Goal: Transaction & Acquisition: Purchase product/service

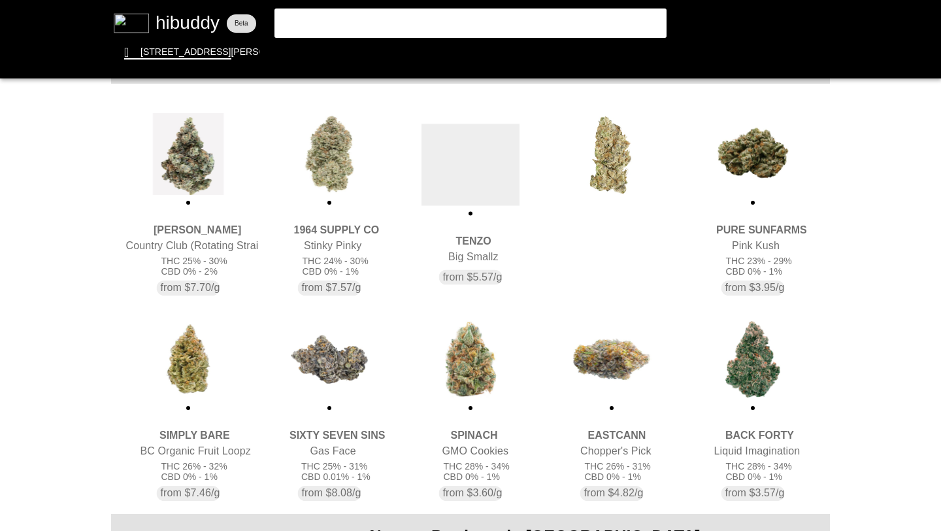
click at [216, 161] on flt-glass-pane at bounding box center [470, 265] width 941 height 531
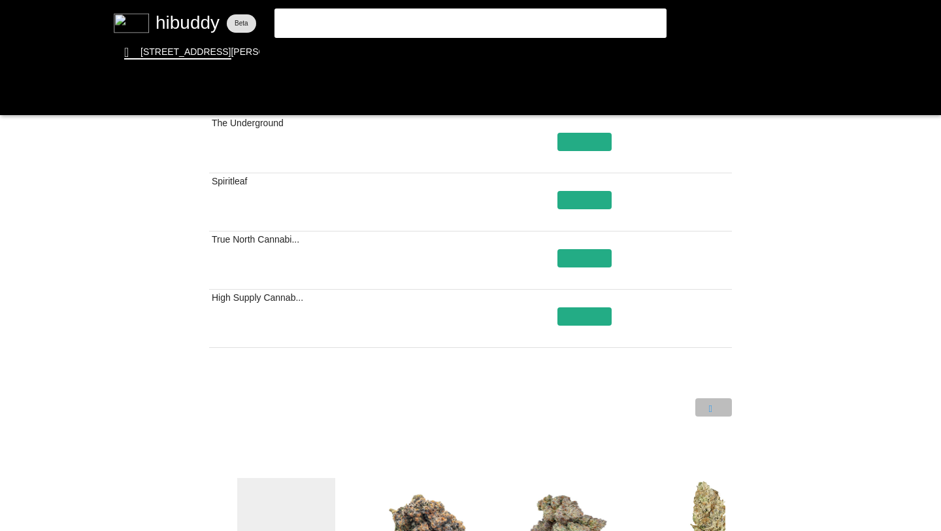
click at [717, 411] on flt-glass-pane at bounding box center [470, 265] width 941 height 531
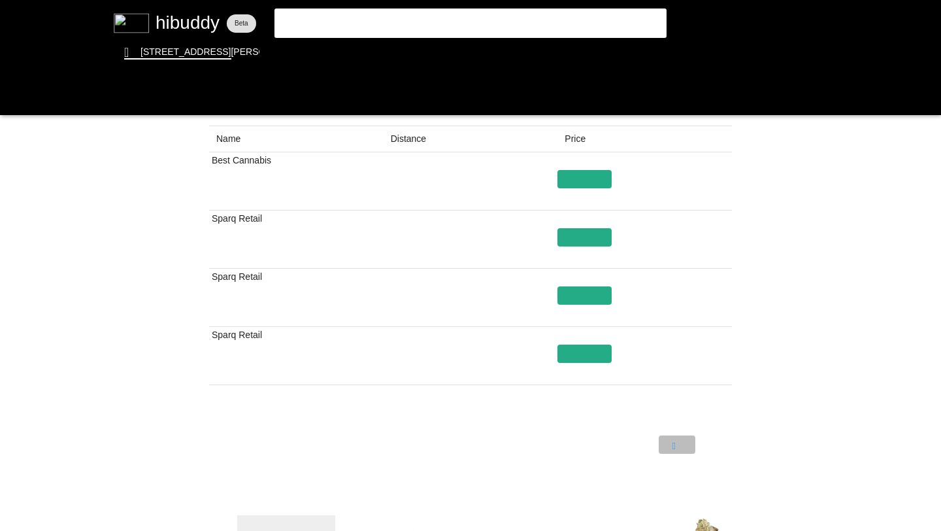
click at [671, 445] on flt-glass-pane at bounding box center [470, 265] width 941 height 531
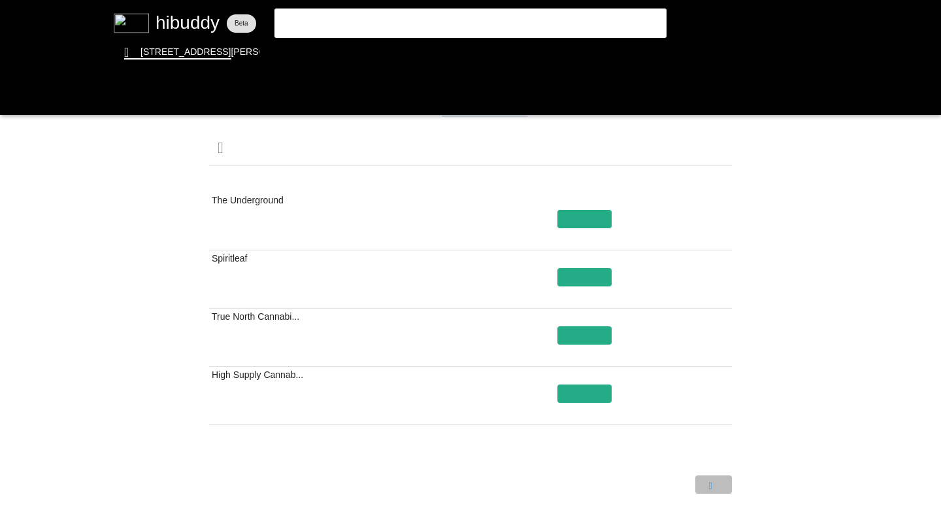
click at [718, 485] on flt-glass-pane at bounding box center [470, 265] width 941 height 531
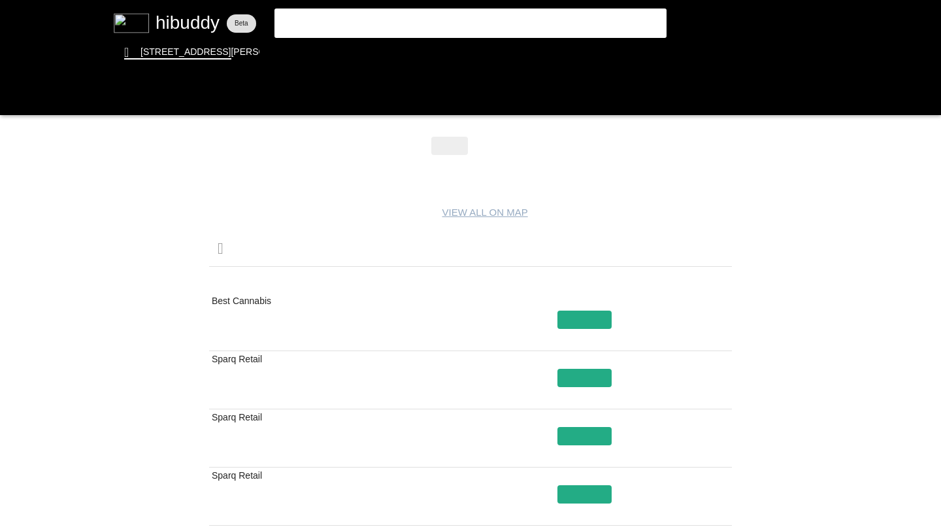
click at [497, 144] on flt-glass-pane at bounding box center [470, 265] width 941 height 531
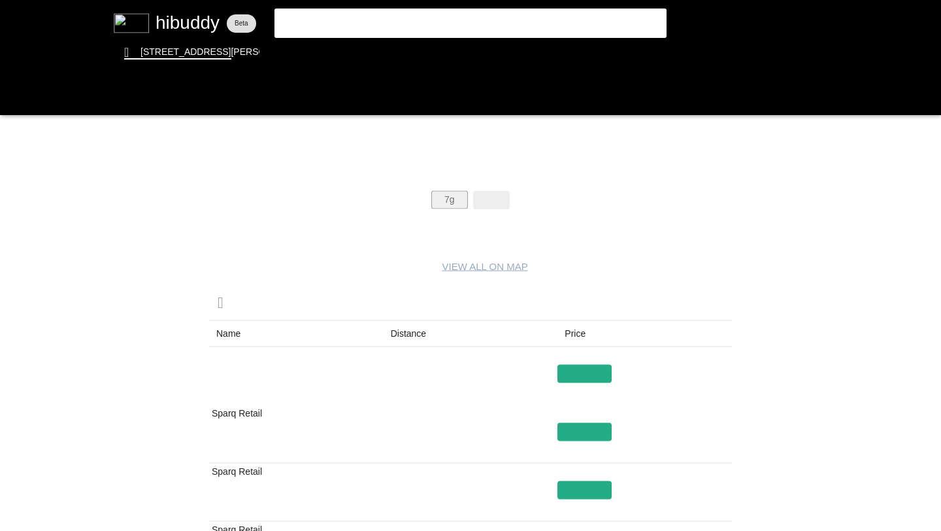
click at [448, 200] on flt-glass-pane at bounding box center [470, 265] width 941 height 531
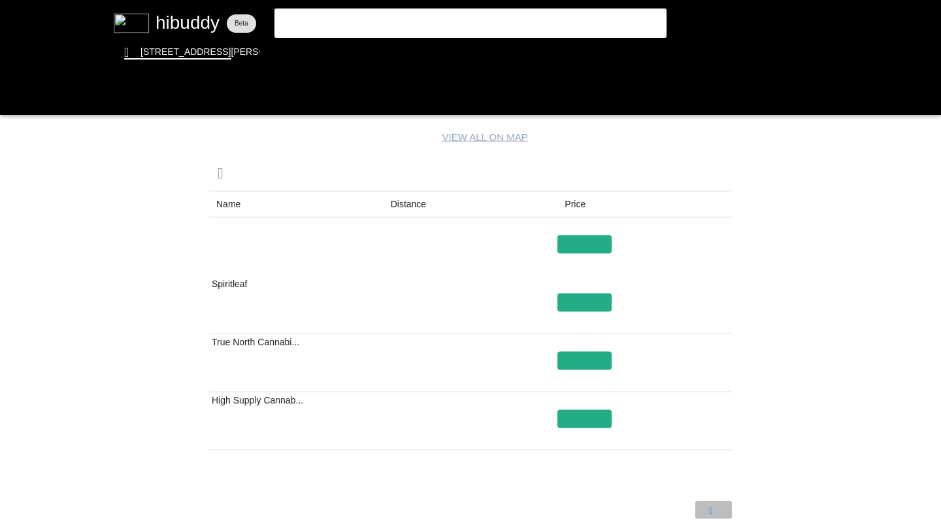
click at [717, 510] on flt-glass-pane at bounding box center [470, 265] width 941 height 531
